Goal: Check status: Check status

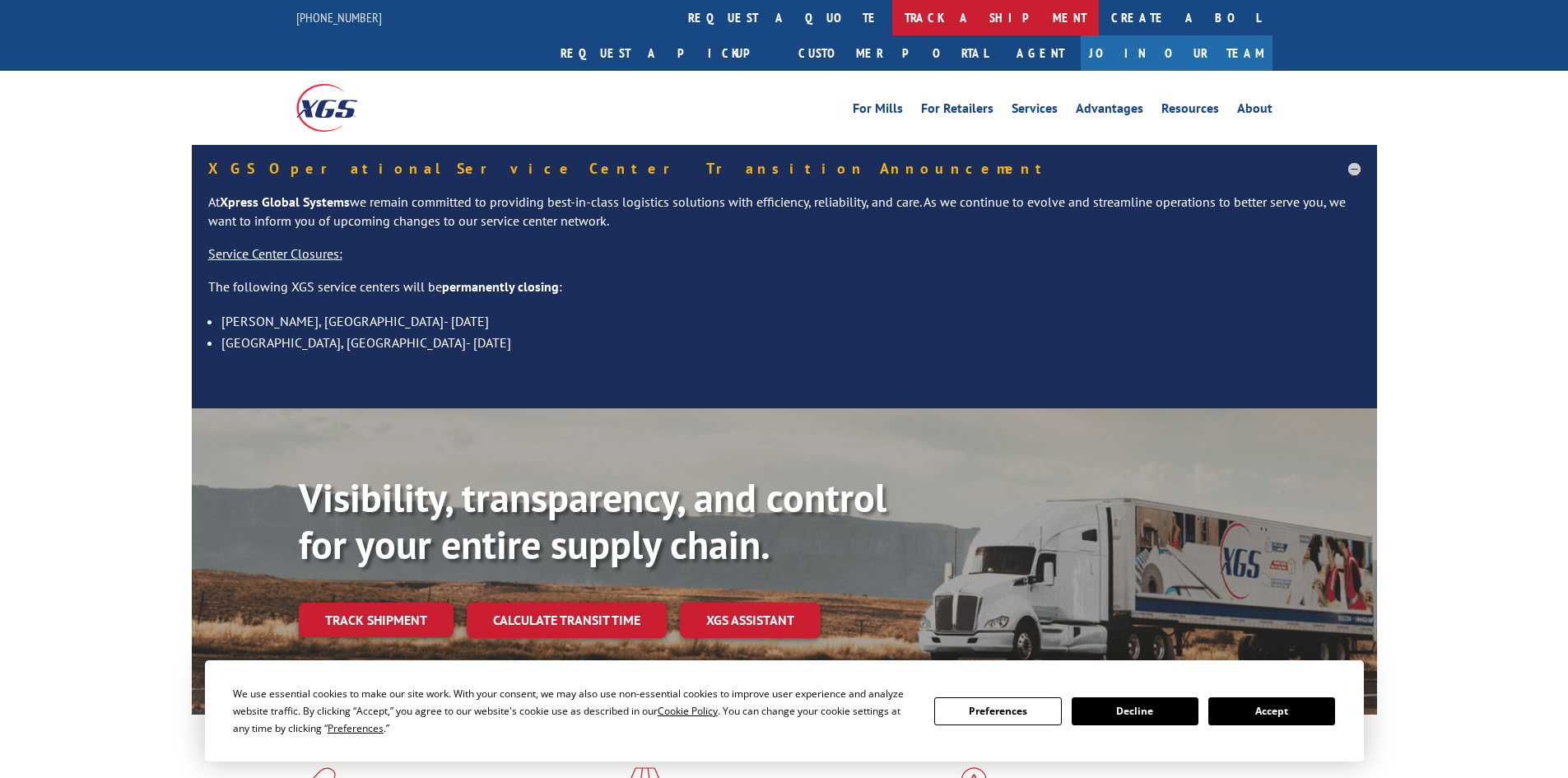
click at [892, 24] on link "track a shipment" at bounding box center [995, 17] width 207 height 36
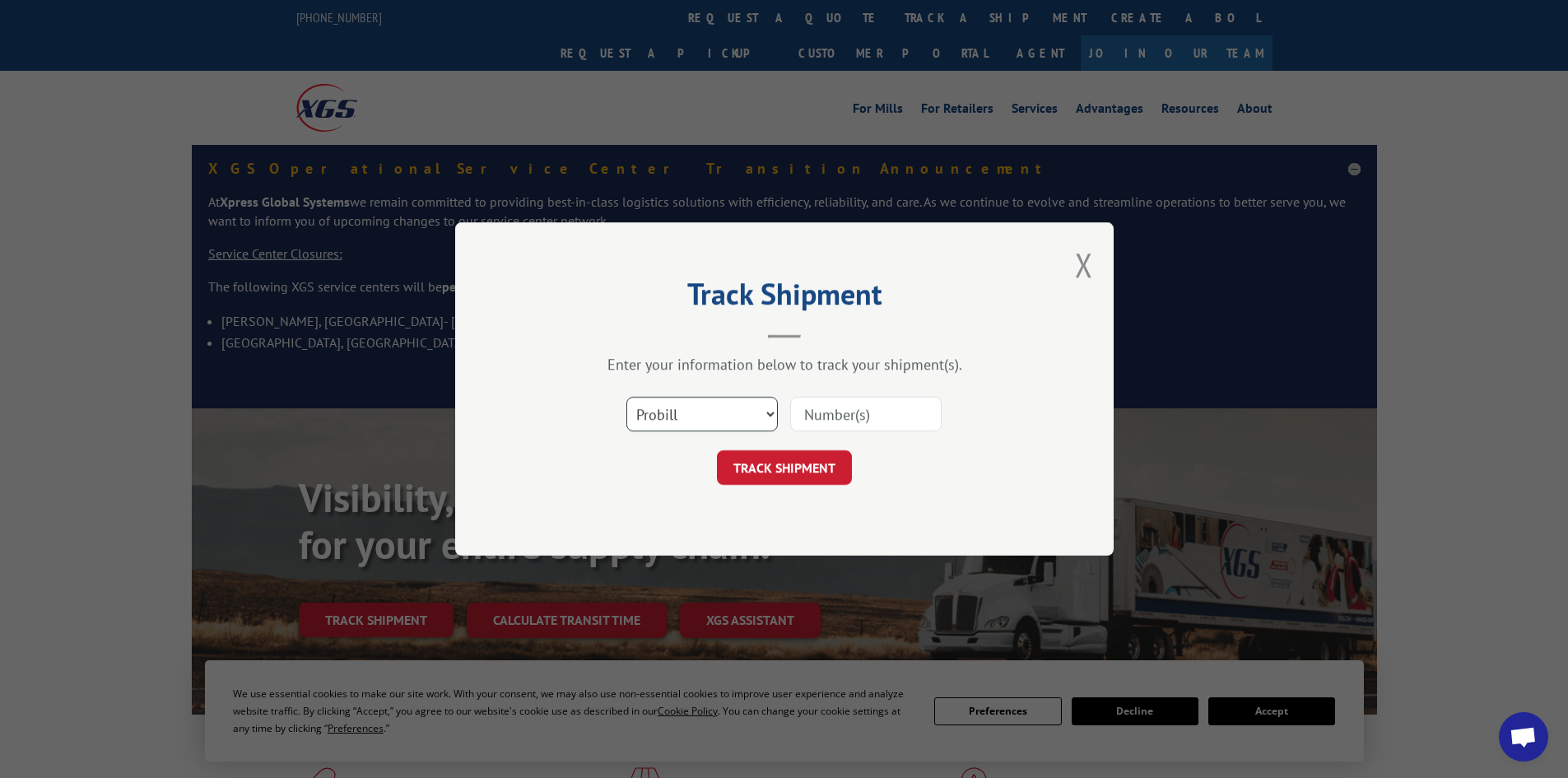
click at [768, 410] on select "Select category... Probill BOL PO" at bounding box center [702, 414] width 151 height 35
select select "bol"
click at [627, 396] on select "Select category... Probill BOL PO" at bounding box center [702, 414] width 151 height 35
click at [852, 413] on input at bounding box center [866, 414] width 151 height 35
type input "6004612"
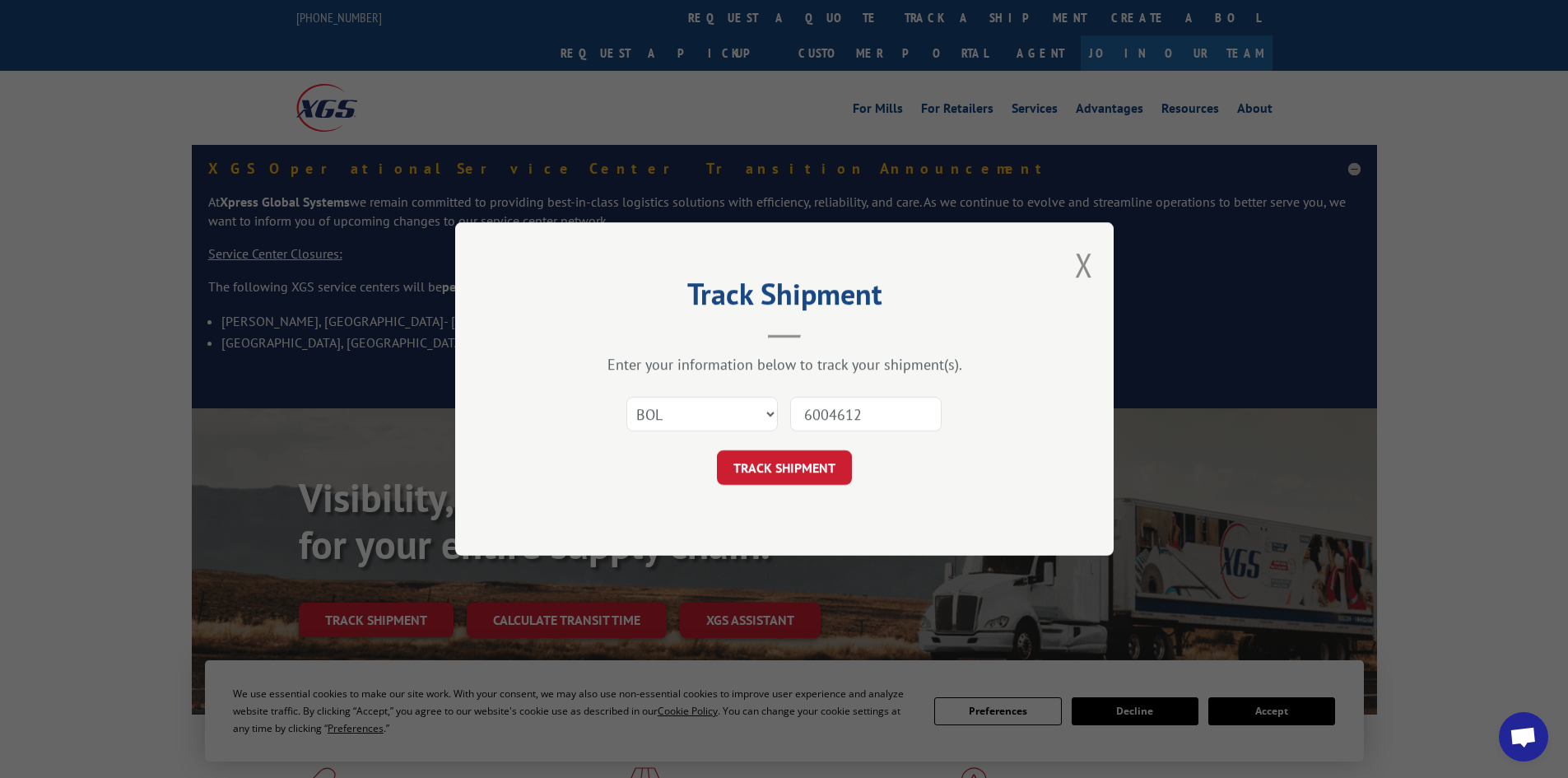
click button "TRACK SHIPMENT" at bounding box center [784, 467] width 135 height 35
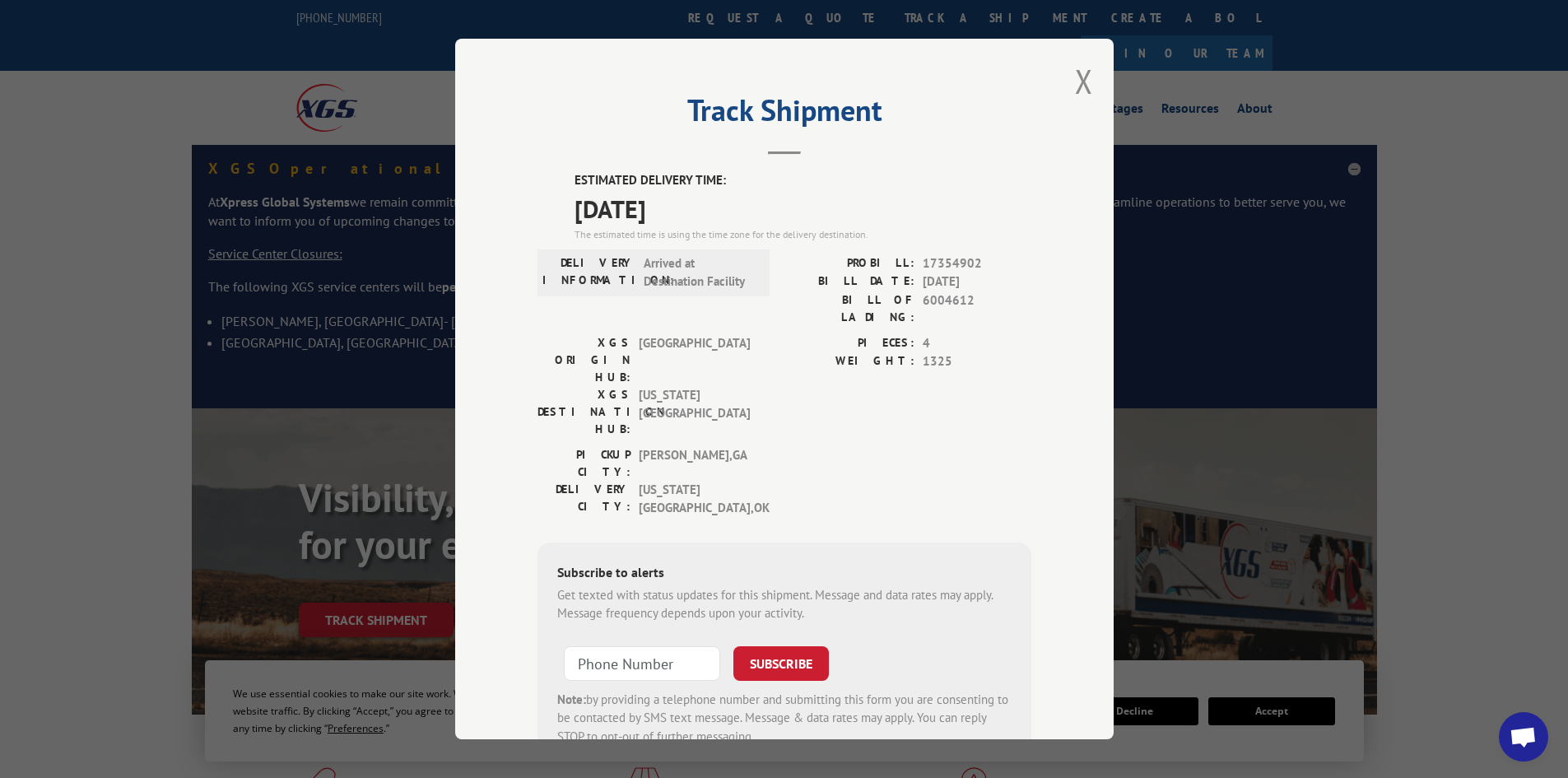
click at [1088, 96] on div "Track Shipment ESTIMATED DELIVERY TIME: [DATE] The estimated time is using the …" at bounding box center [784, 388] width 659 height 701
click at [1079, 87] on button "Close modal" at bounding box center [1084, 81] width 18 height 44
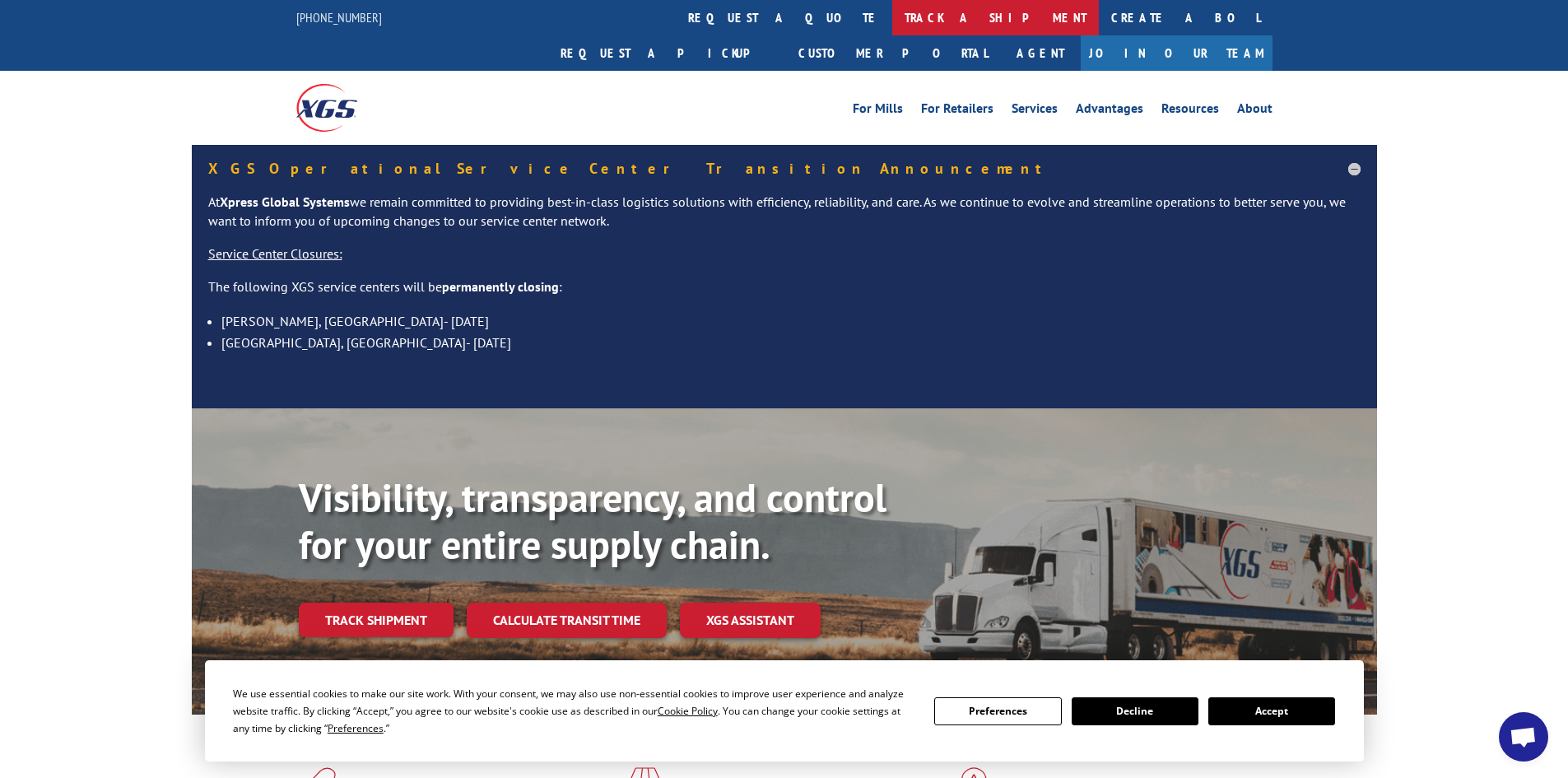
click at [892, 17] on link "track a shipment" at bounding box center [995, 17] width 207 height 36
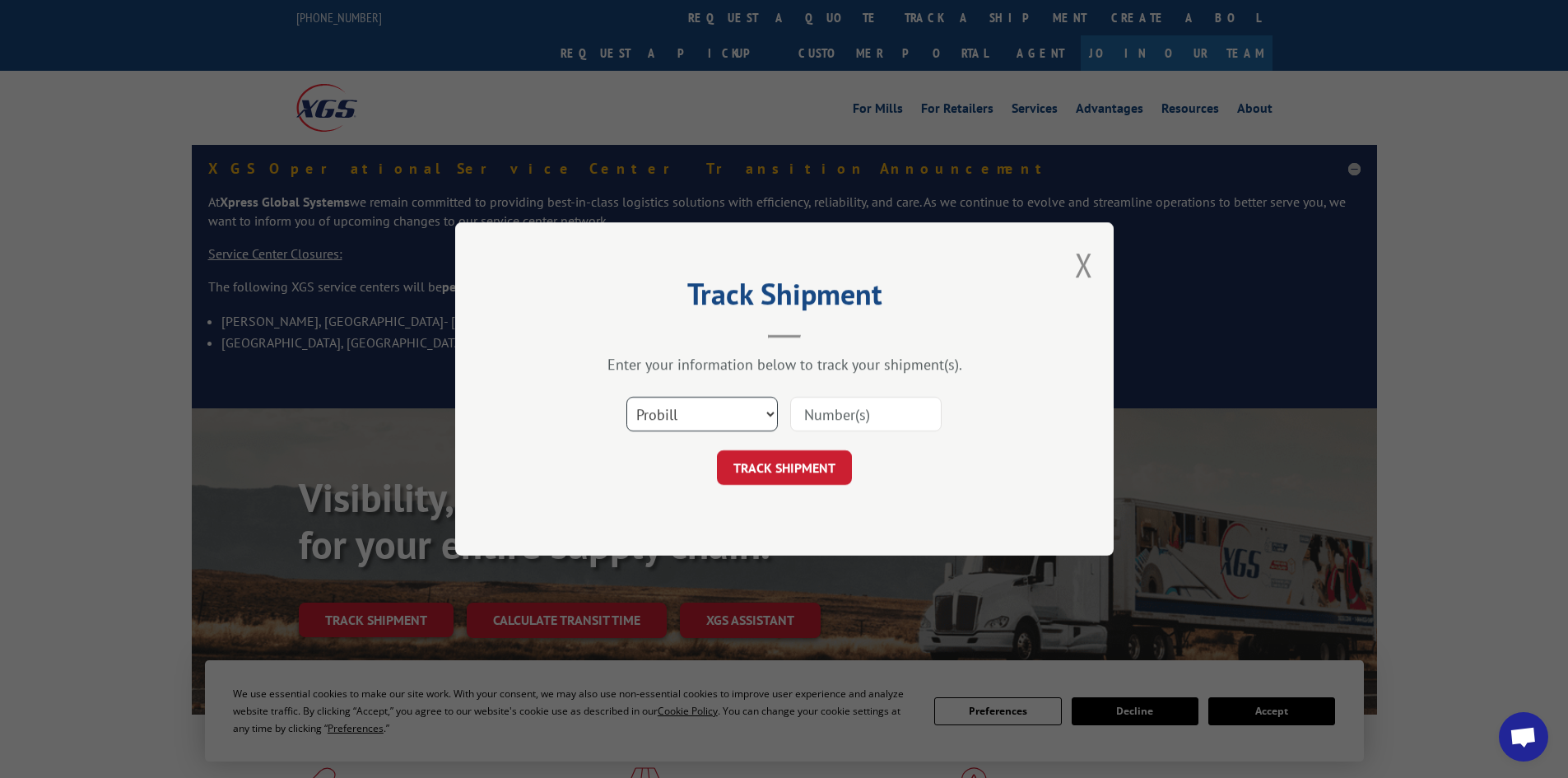
click at [762, 411] on select "Select category... Probill BOL PO" at bounding box center [702, 414] width 151 height 35
select select "bol"
click at [627, 396] on select "Select category... Probill BOL PO" at bounding box center [702, 414] width 151 height 35
click at [866, 414] on input at bounding box center [866, 414] width 151 height 35
type input "6004612"
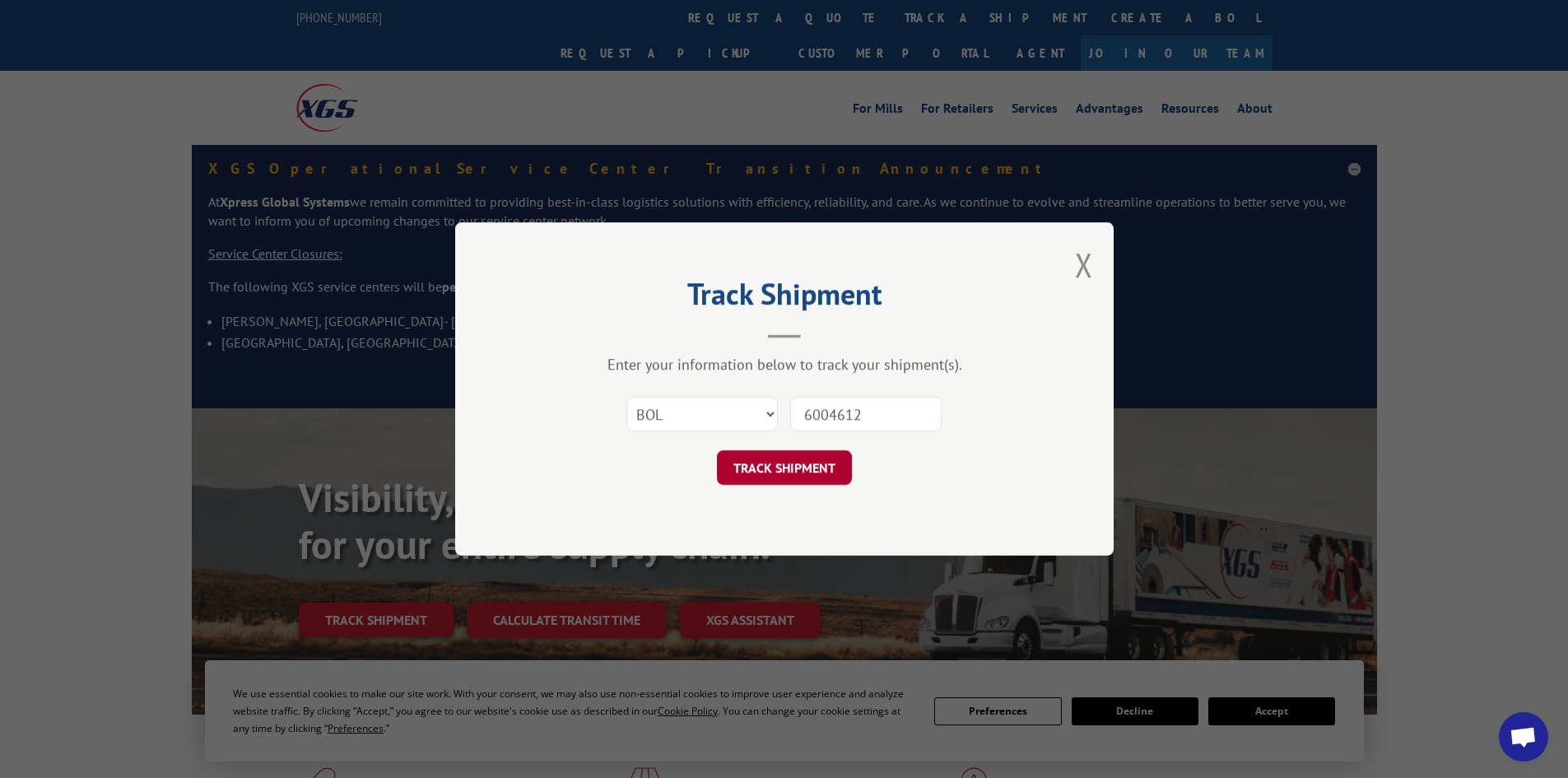
click at [798, 465] on button "TRACK SHIPMENT" at bounding box center [784, 467] width 135 height 35
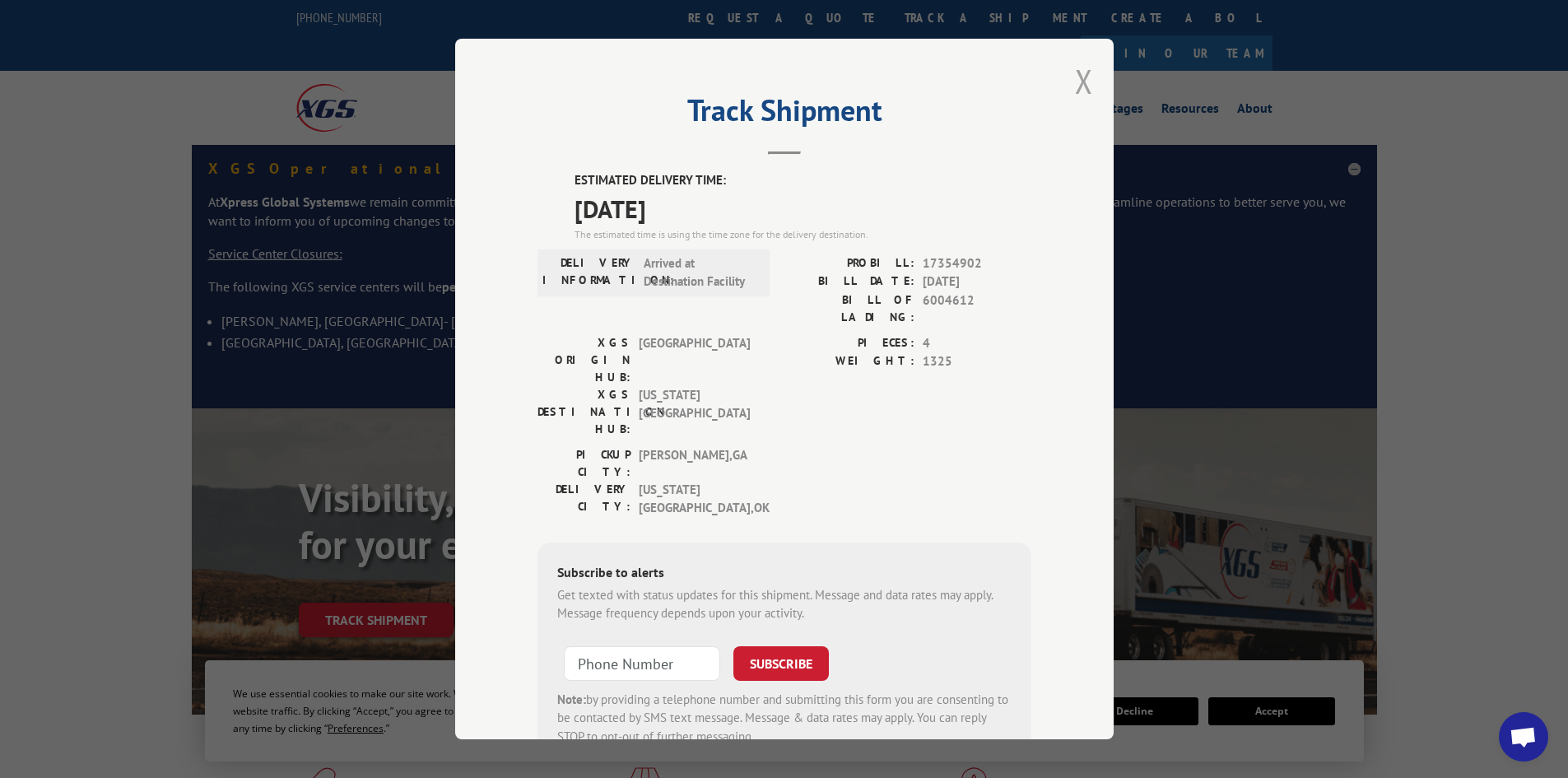
click at [1075, 87] on button "Close modal" at bounding box center [1084, 81] width 18 height 44
